Goal: Task Accomplishment & Management: Manage account settings

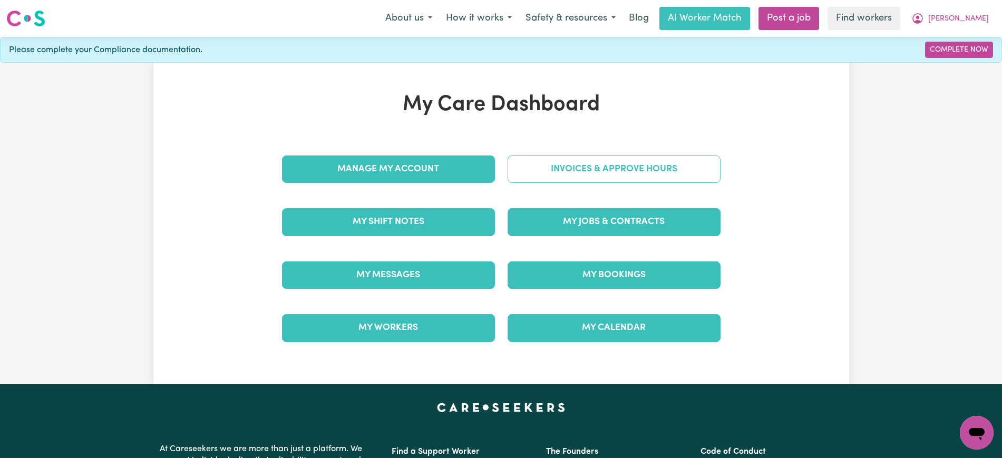
click at [631, 168] on link "Invoices & Approve Hours" at bounding box center [614, 169] width 213 height 27
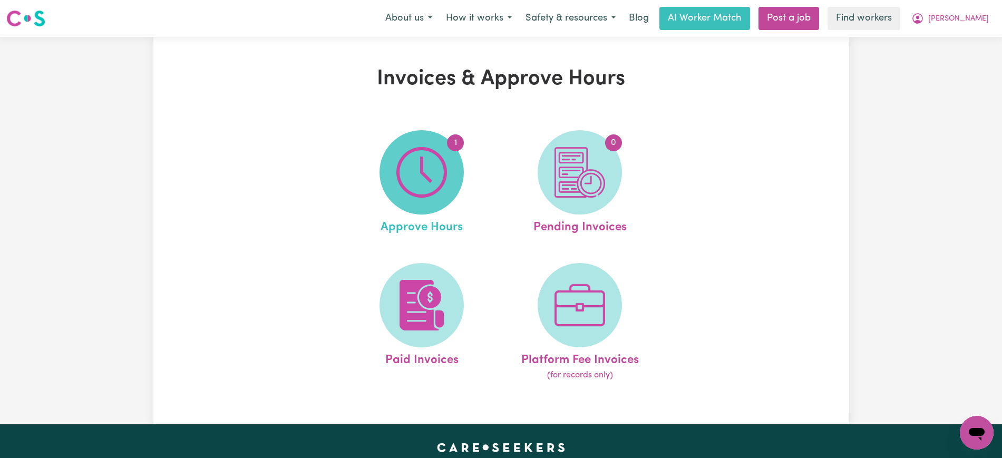
click at [436, 184] on img at bounding box center [422, 172] width 51 height 51
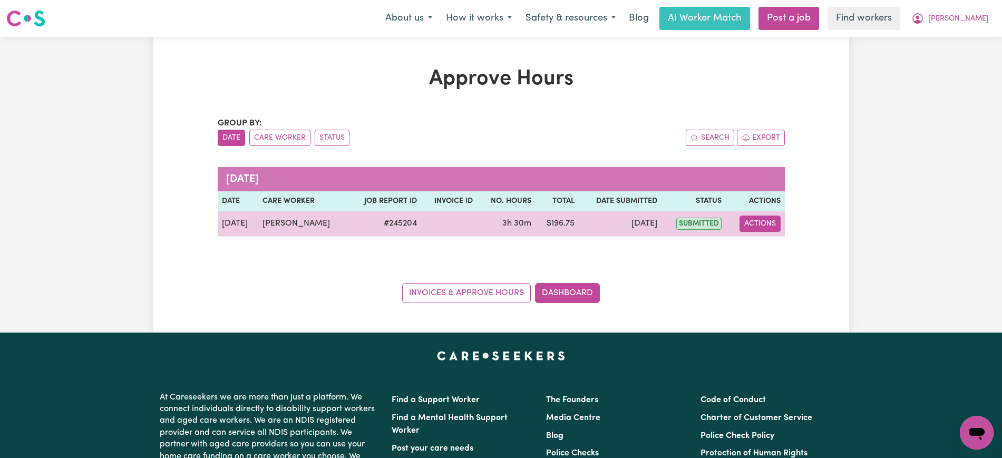
click at [756, 221] on button "Actions" at bounding box center [760, 224] width 41 height 16
click at [762, 241] on link "View Job Report" at bounding box center [787, 248] width 90 height 21
select select "pm"
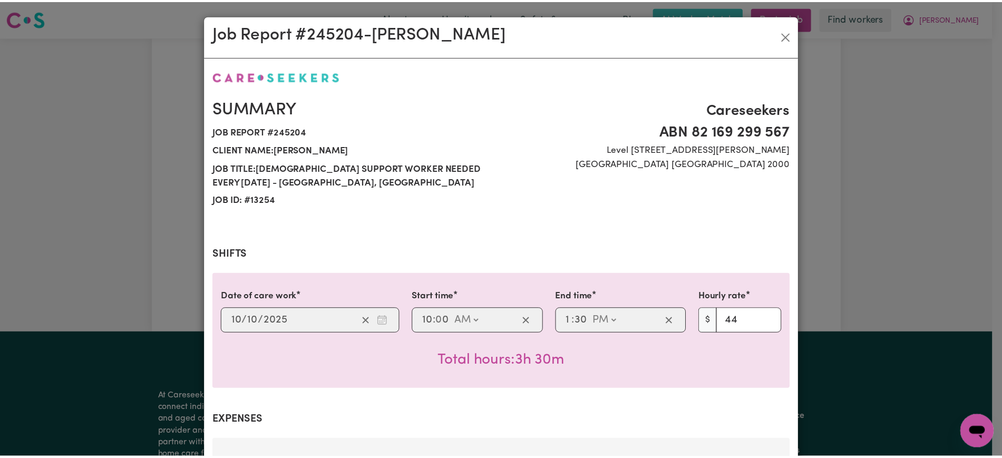
scroll to position [433, 0]
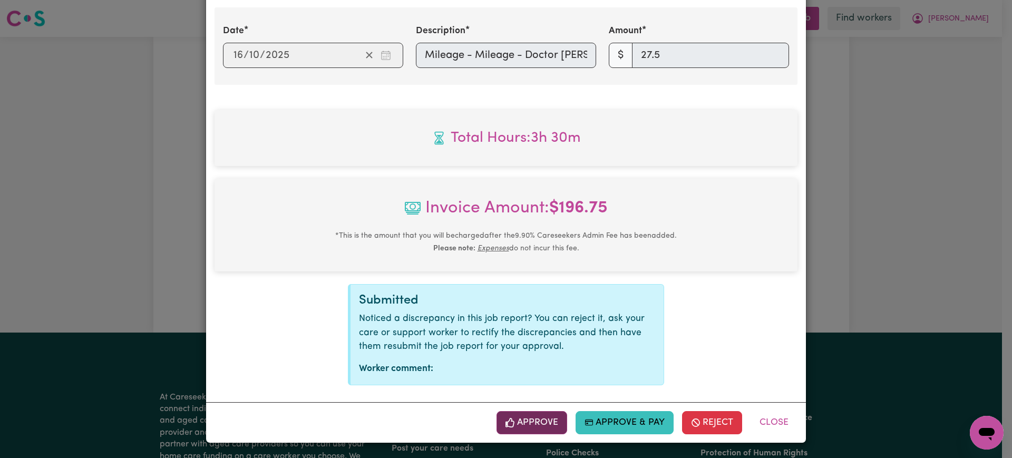
click at [546, 419] on button "Approve" at bounding box center [532, 422] width 71 height 23
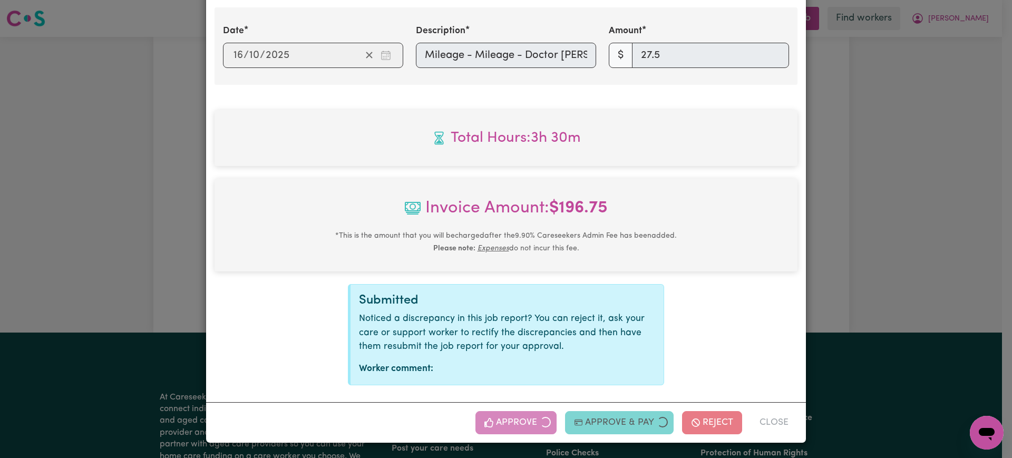
click at [887, 223] on div "Job Report # 245204 - [PERSON_NAME] Summary Job report # 245204 Client name: [P…" at bounding box center [506, 229] width 1012 height 458
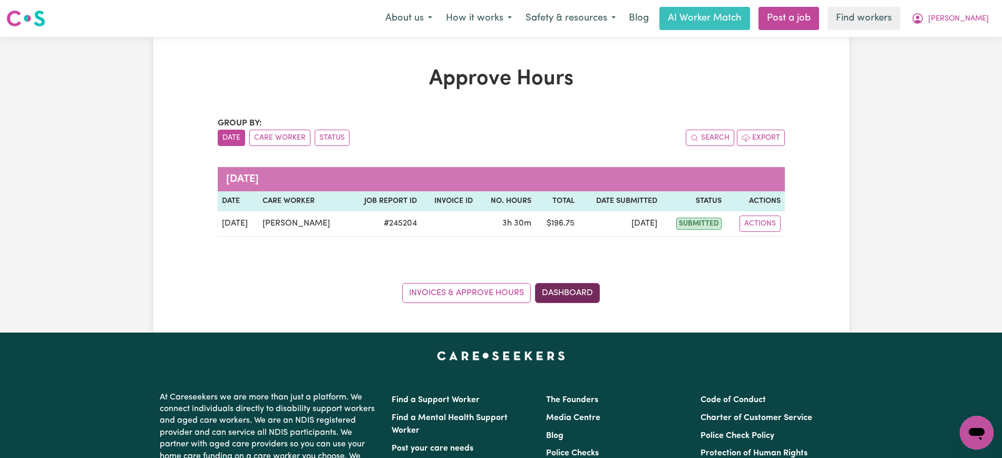
click at [572, 297] on link "Dashboard" at bounding box center [567, 293] width 65 height 20
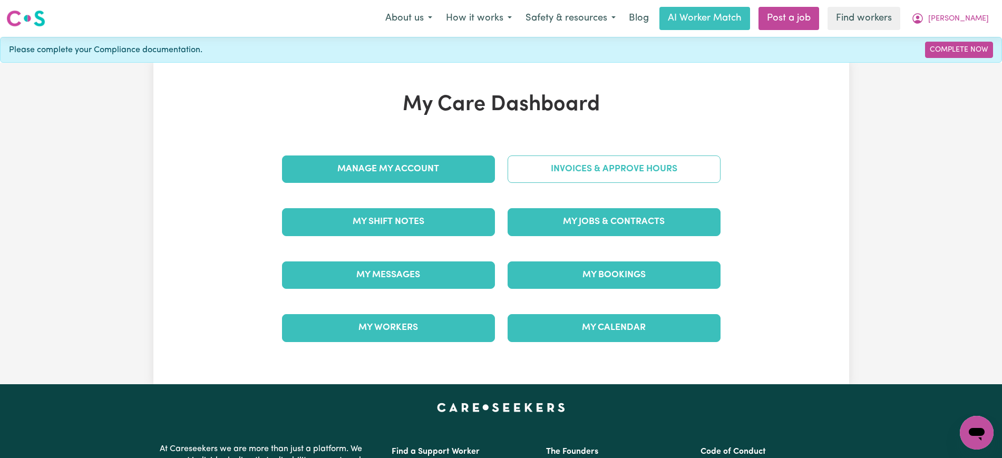
click at [564, 159] on link "Invoices & Approve Hours" at bounding box center [614, 169] width 213 height 27
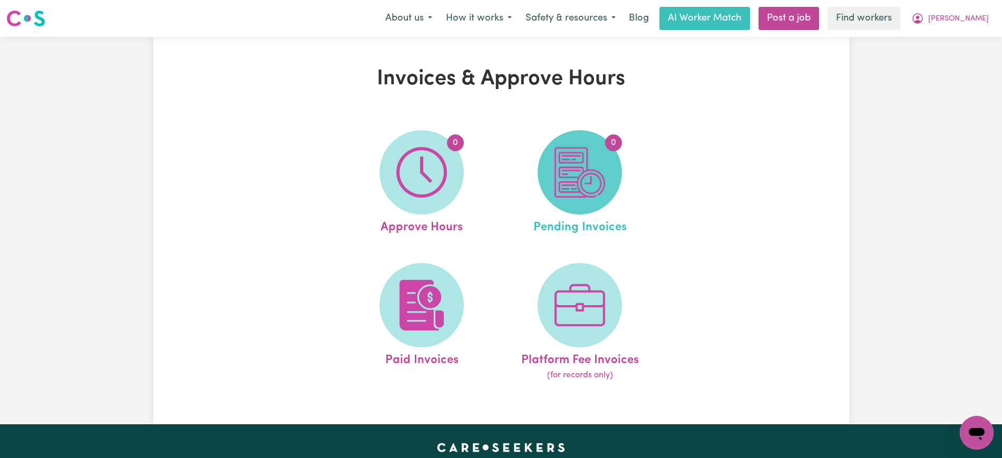
click at [582, 182] on img at bounding box center [580, 172] width 51 height 51
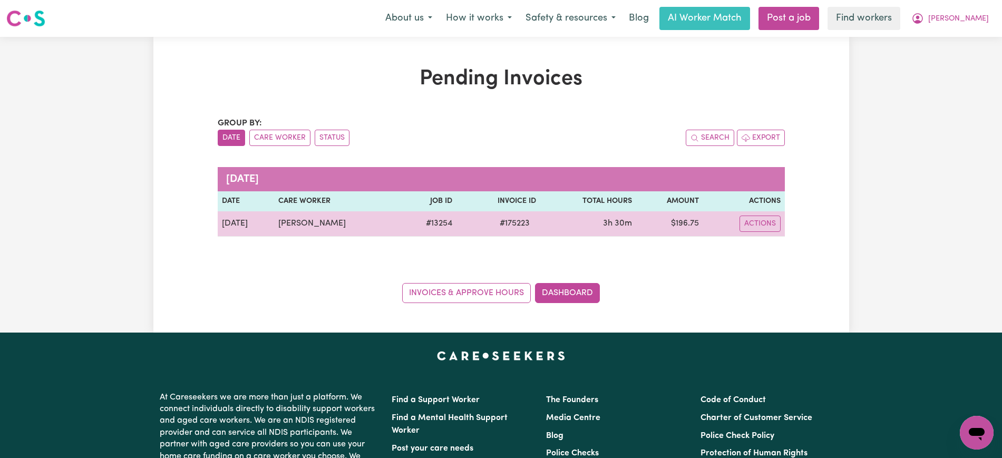
click at [502, 225] on span "# 175223" at bounding box center [515, 223] width 43 height 13
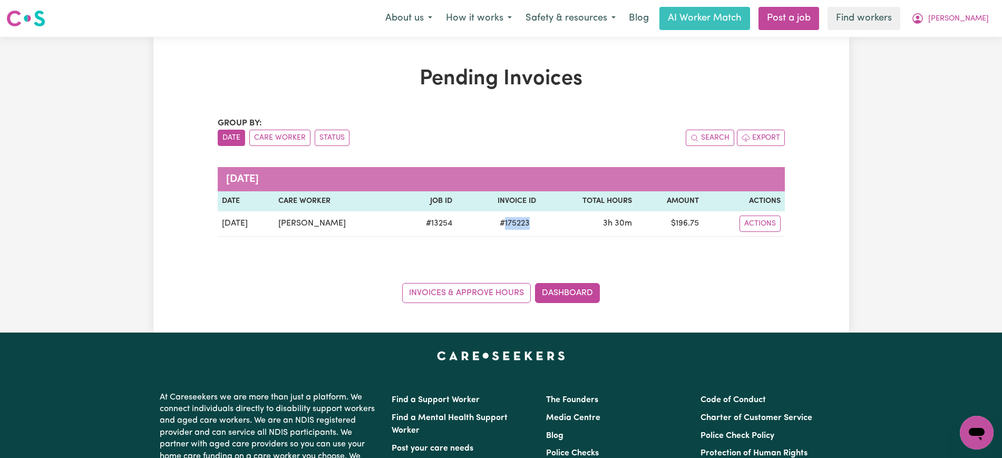
copy span "175223"
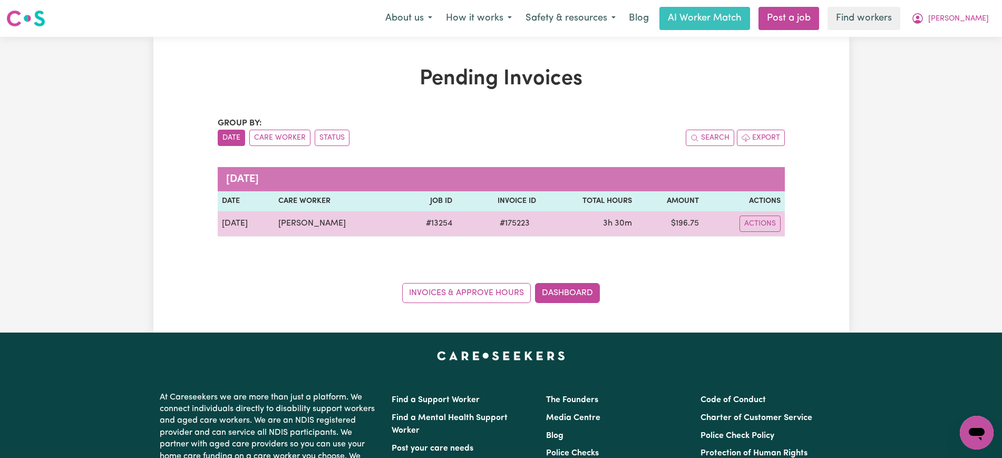
click at [683, 224] on td "$ 196.75" at bounding box center [669, 223] width 67 height 25
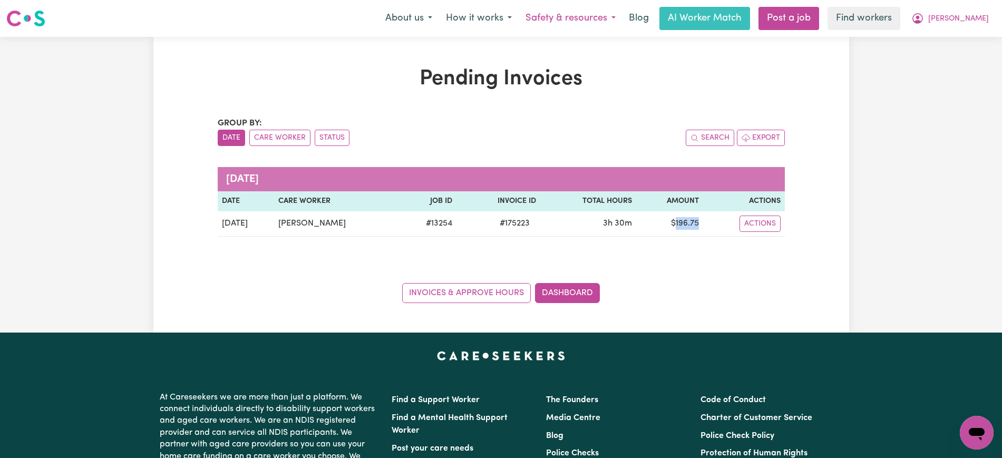
copy td "196.75"
